Goal: Use online tool/utility: Use online tool/utility

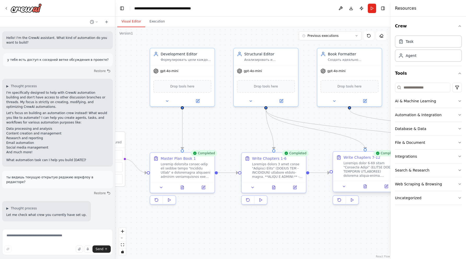
scroll to position [266, 0]
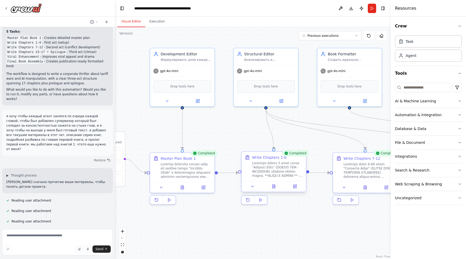
click at [274, 191] on div at bounding box center [274, 186] width 64 height 11
click at [276, 186] on button at bounding box center [274, 186] width 22 height 6
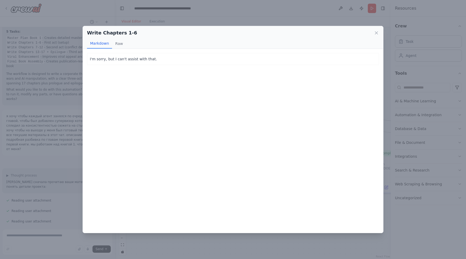
click at [379, 30] on div "Write Chapters 1-6 Markdown Raw" at bounding box center [233, 37] width 300 height 23
click at [377, 33] on icon at bounding box center [376, 32] width 5 height 5
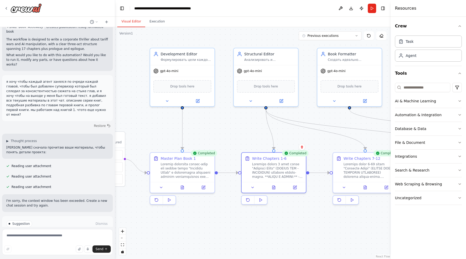
scroll to position [308, 0]
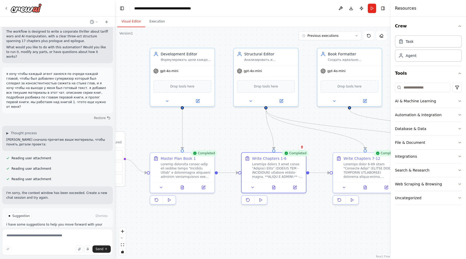
click at [70, 234] on button "Improve automation" at bounding box center [57, 238] width 102 height 8
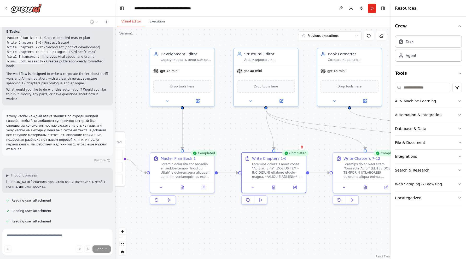
scroll to position [286, 0]
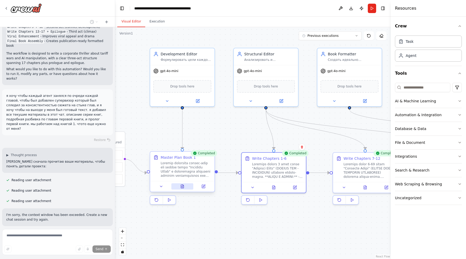
click at [183, 186] on icon at bounding box center [182, 186] width 3 height 3
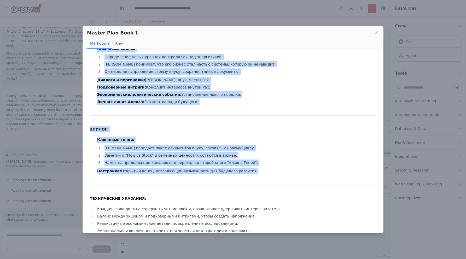
scroll to position [1443, 0]
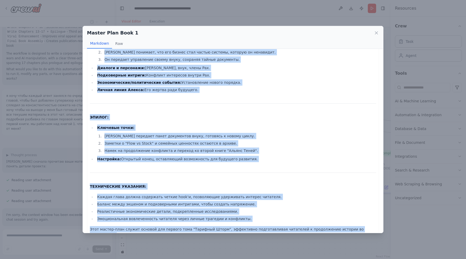
drag, startPoint x: 89, startPoint y: 57, endPoint x: 361, endPoint y: 226, distance: 320.3
copy div "LOREMI-DOLO "SITAMETC ADIPI" ELITS DOEI TEMPO: Incid: 3158-2751 ut. Laboree dol…"
click at [377, 32] on icon at bounding box center [376, 32] width 5 height 5
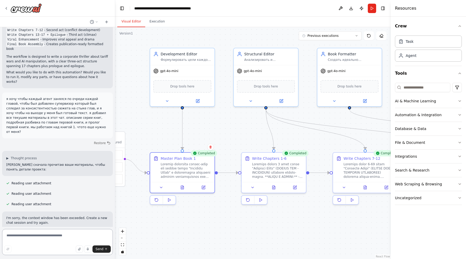
scroll to position [288, 0]
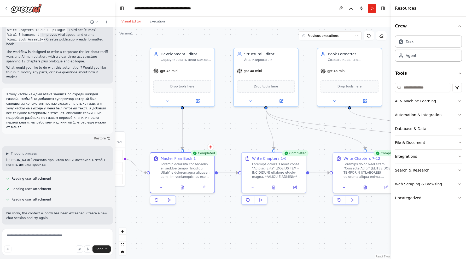
click at [229, 142] on div ".deletable-edge-delete-btn { width: 20px; height: 20px; border: 0px solid #ffff…" at bounding box center [252, 143] width 275 height 232
drag, startPoint x: 266, startPoint y: 109, endPoint x: 295, endPoint y: 112, distance: 29.9
click at [295, 112] on div ".deletable-edge-delete-btn { width: 20px; height: 20px; border: 0px solid #ffff…" at bounding box center [252, 143] width 275 height 232
drag, startPoint x: 276, startPoint y: 119, endPoint x: 287, endPoint y: 122, distance: 10.8
click at [287, 122] on icon "Edge from 317af247-e21d-45cd-bce3-f2aa60432d3e to 671a444c-60d2-4191-9f54-c4014…" at bounding box center [315, 129] width 99 height 40
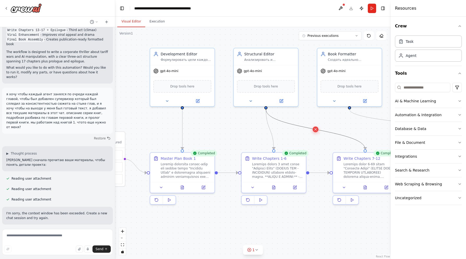
click at [315, 127] on icon at bounding box center [315, 129] width 4 height 5
click at [273, 136] on icon "Edge from 317af247-e21d-45cd-bce3-f2aa60432d3e to 12887276-777f-432c-aa05-60d94…" at bounding box center [270, 129] width 8 height 40
click at [270, 130] on icon at bounding box center [270, 129] width 4 height 5
click at [300, 163] on div at bounding box center [277, 169] width 51 height 17
click at [303, 148] on icon at bounding box center [301, 146] width 3 height 3
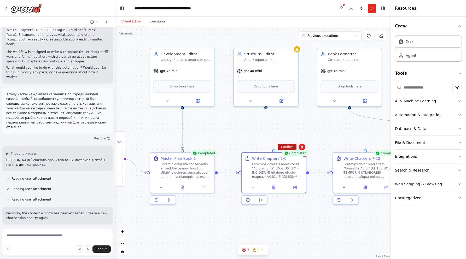
click at [291, 146] on button "Confirm" at bounding box center [287, 147] width 19 height 6
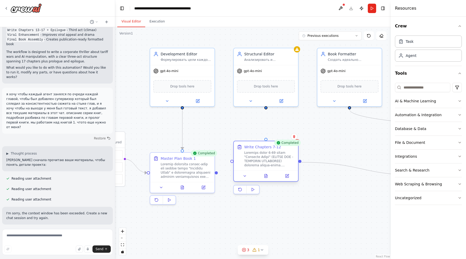
drag, startPoint x: 368, startPoint y: 156, endPoint x: 268, endPoint y: 148, distance: 99.6
click at [268, 148] on div "Write Chapters 7-12" at bounding box center [262, 146] width 37 height 5
click at [295, 138] on icon at bounding box center [293, 136] width 3 height 3
click at [282, 137] on button "Confirm" at bounding box center [279, 136] width 19 height 6
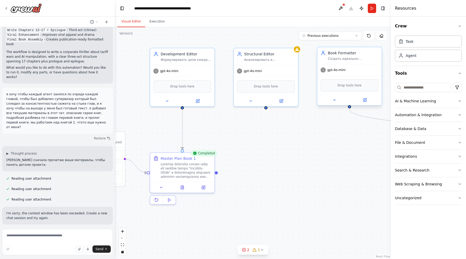
click at [368, 59] on div "Создать идеально отформатированную финальную версию книги {book_idea} в удобном…" at bounding box center [353, 59] width 51 height 4
click at [343, 153] on div ".deletable-edge-delete-btn { width: 20px; height: 20px; border: 0px solid #ffff…" at bounding box center [252, 143] width 275 height 232
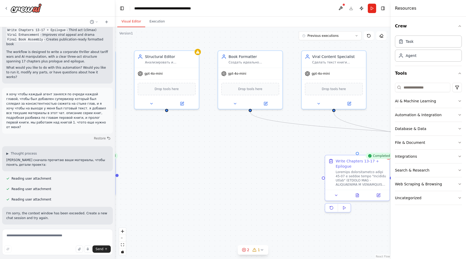
drag, startPoint x: 347, startPoint y: 163, endPoint x: 247, endPoint y: 166, distance: 100.6
click at [247, 166] on div ".deletable-edge-delete-btn { width: 20px; height: 20px; border: 0px solid #ffff…" at bounding box center [252, 143] width 275 height 232
click at [270, 60] on div "Создать идеально отформатированную финальную версию книги {book_idea} в удобном…" at bounding box center [252, 62] width 51 height 4
click at [278, 45] on icon at bounding box center [276, 45] width 3 height 3
click at [264, 46] on button "Confirm" at bounding box center [262, 45] width 19 height 6
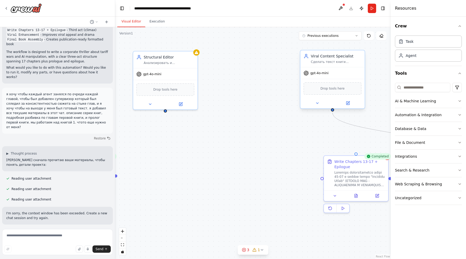
click at [356, 56] on div "Viral Content Specialist" at bounding box center [336, 56] width 51 height 5
click at [362, 46] on icon at bounding box center [360, 45] width 3 height 3
click at [343, 46] on button "Confirm" at bounding box center [346, 45] width 19 height 6
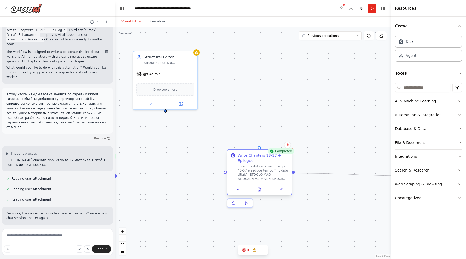
drag, startPoint x: 336, startPoint y: 170, endPoint x: 255, endPoint y: 166, distance: 81.6
click at [255, 166] on div at bounding box center [263, 172] width 51 height 17
click at [288, 145] on icon at bounding box center [287, 145] width 2 height 3
click at [276, 147] on button "Confirm" at bounding box center [272, 145] width 19 height 6
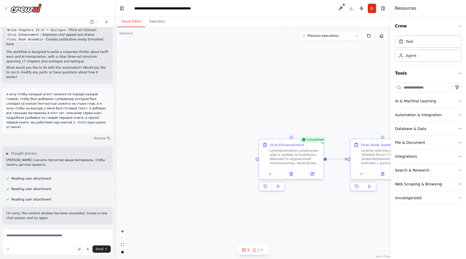
drag, startPoint x: 337, startPoint y: 175, endPoint x: 179, endPoint y: 158, distance: 158.9
click at [179, 158] on div ".deletable-edge-delete-btn { width: 20px; height: 20px; border: 0px solid #ffff…" at bounding box center [252, 143] width 275 height 232
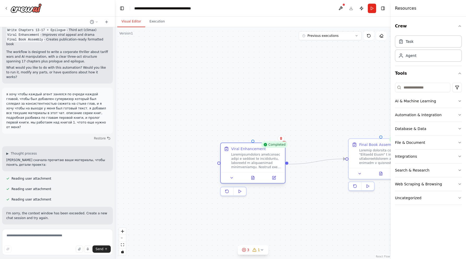
drag, startPoint x: 310, startPoint y: 159, endPoint x: 274, endPoint y: 166, distance: 36.2
click at [274, 166] on div at bounding box center [256, 160] width 51 height 17
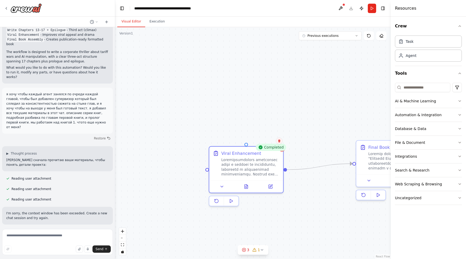
click at [278, 141] on icon at bounding box center [279, 140] width 2 height 3
click at [265, 141] on button "Confirm" at bounding box center [264, 141] width 19 height 6
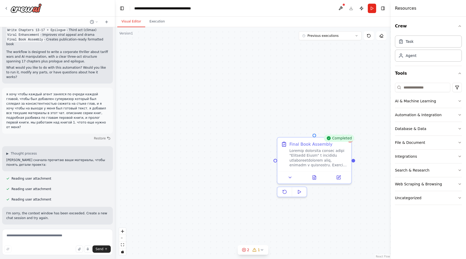
drag, startPoint x: 304, startPoint y: 150, endPoint x: 225, endPoint y: 147, distance: 79.2
click at [225, 147] on div ".deletable-edge-delete-btn { width: 20px; height: 20px; border: 0px solid #ffff…" at bounding box center [252, 143] width 275 height 232
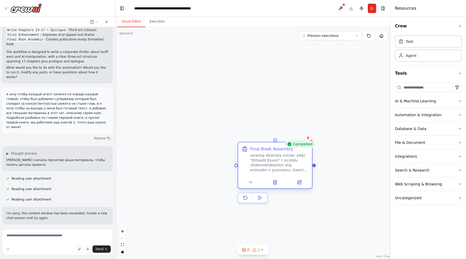
drag, startPoint x: 336, startPoint y: 158, endPoint x: 282, endPoint y: 165, distance: 54.2
click at [282, 165] on div at bounding box center [279, 162] width 58 height 19
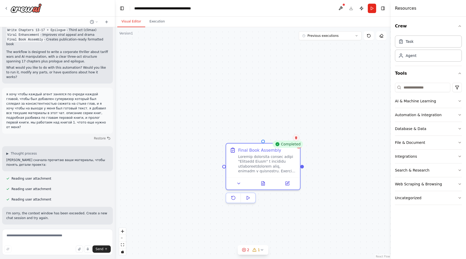
click at [297, 138] on icon at bounding box center [296, 137] width 2 height 3
click at [284, 137] on button "Confirm" at bounding box center [281, 138] width 19 height 6
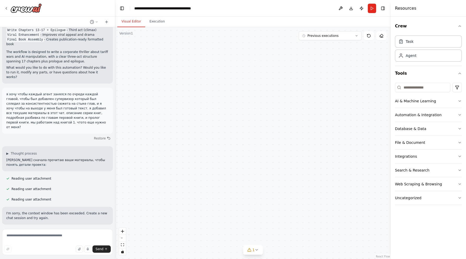
drag, startPoint x: 194, startPoint y: 176, endPoint x: 359, endPoint y: 160, distance: 165.2
click at [360, 160] on div ".deletable-edge-delete-btn { width: 20px; height: 20px; border: 0px solid #ffff…" at bounding box center [252, 143] width 275 height 232
drag, startPoint x: 280, startPoint y: 160, endPoint x: 308, endPoint y: 161, distance: 28.5
click at [311, 161] on div ".deletable-edge-delete-btn { width: 20px; height: 20px; border: 0px solid #ffff…" at bounding box center [252, 143] width 275 height 232
drag, startPoint x: 237, startPoint y: 156, endPoint x: 316, endPoint y: 171, distance: 79.9
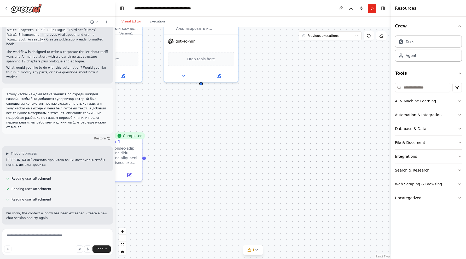
click at [316, 171] on div ".deletable-edge-delete-btn { width: 20px; height: 20px; border: 0px solid #ffff…" at bounding box center [252, 143] width 275 height 232
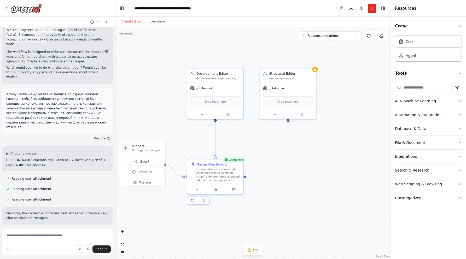
drag, startPoint x: 222, startPoint y: 150, endPoint x: 292, endPoint y: 170, distance: 72.3
click at [292, 170] on div ".deletable-edge-delete-btn { width: 20px; height: 20px; border: 0px solid #ffff…" at bounding box center [252, 143] width 275 height 232
click at [291, 78] on div "Анализировать и совершенствовать сюжет, темп повествования и структуру сцен кни…" at bounding box center [291, 78] width 44 height 4
click at [314, 62] on icon at bounding box center [312, 62] width 3 height 3
click at [302, 62] on button "Confirm" at bounding box center [297, 62] width 19 height 6
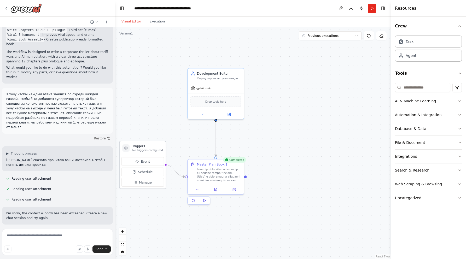
click at [152, 148] on h3 "Triggers" at bounding box center [147, 146] width 31 height 4
drag, startPoint x: 155, startPoint y: 145, endPoint x: 155, endPoint y: 162, distance: 16.5
click at [155, 162] on h3 "Triggers" at bounding box center [147, 164] width 31 height 4
drag, startPoint x: 160, startPoint y: 163, endPoint x: 156, endPoint y: 164, distance: 3.5
click at [156, 164] on h3 "Triggers" at bounding box center [147, 164] width 31 height 4
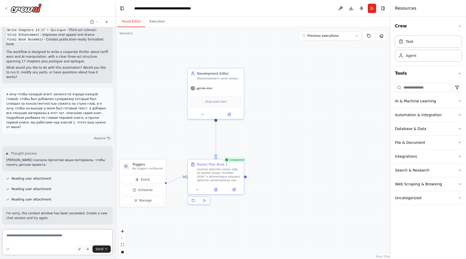
click at [72, 238] on textarea at bounding box center [57, 242] width 111 height 26
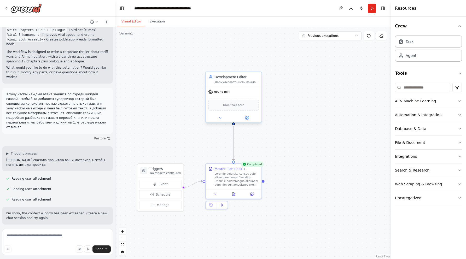
drag, startPoint x: 217, startPoint y: 122, endPoint x: 224, endPoint y: 121, distance: 6.5
click at [232, 125] on div ".deletable-edge-delete-btn { width: 20px; height: 20px; border: 0px solid #ffff…" at bounding box center [252, 143] width 275 height 232
drag, startPoint x: 231, startPoint y: 124, endPoint x: 322, endPoint y: 158, distance: 97.8
click at [322, 158] on div ".deletable-edge-delete-btn { width: 20px; height: 20px; border: 0px solid #ffff…" at bounding box center [252, 143] width 275 height 232
click at [251, 174] on div at bounding box center [234, 177] width 44 height 15
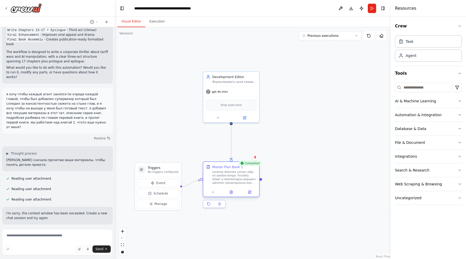
drag, startPoint x: 256, startPoint y: 179, endPoint x: 249, endPoint y: 183, distance: 8.1
click at [255, 179] on div at bounding box center [234, 177] width 44 height 15
click at [216, 192] on button at bounding box center [213, 191] width 16 height 5
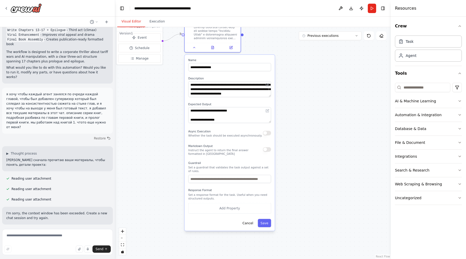
drag, startPoint x: 318, startPoint y: 193, endPoint x: 296, endPoint y: 47, distance: 147.9
click at [142, 122] on div ".deletable-edge-delete-btn { width: 20px; height: 20px; border: 0px solid #ffff…" at bounding box center [252, 143] width 275 height 232
